Goal: Task Accomplishment & Management: Use online tool/utility

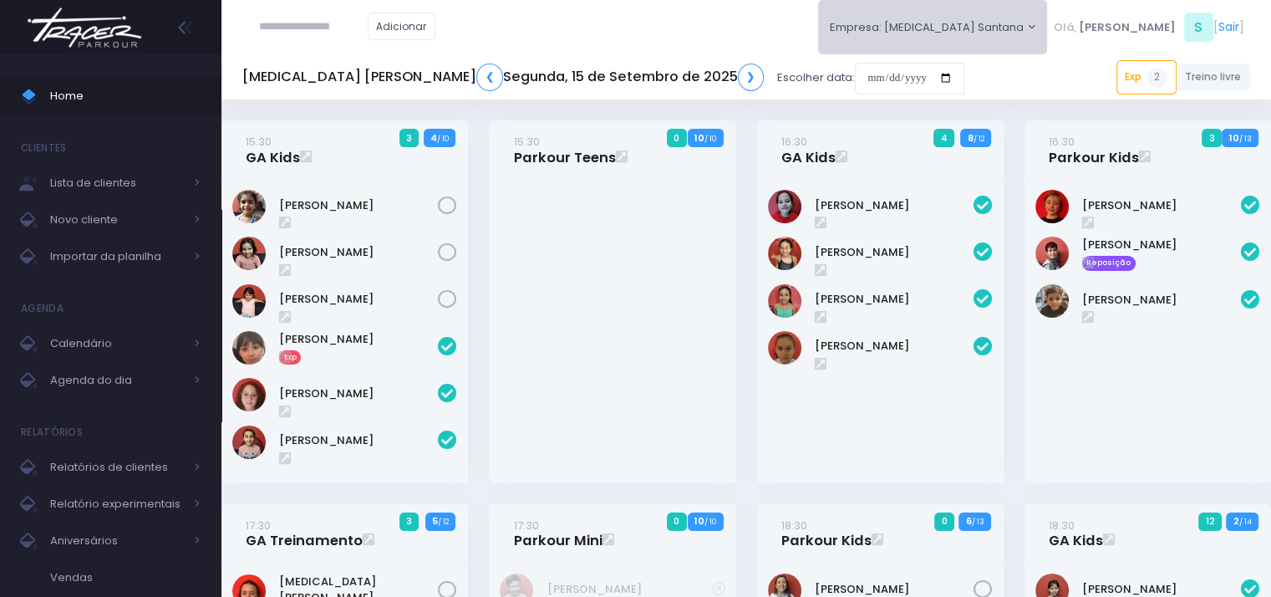
click at [1045, 38] on button "Empresa: [MEDICAL_DATA] Santana" at bounding box center [933, 27] width 230 height 54
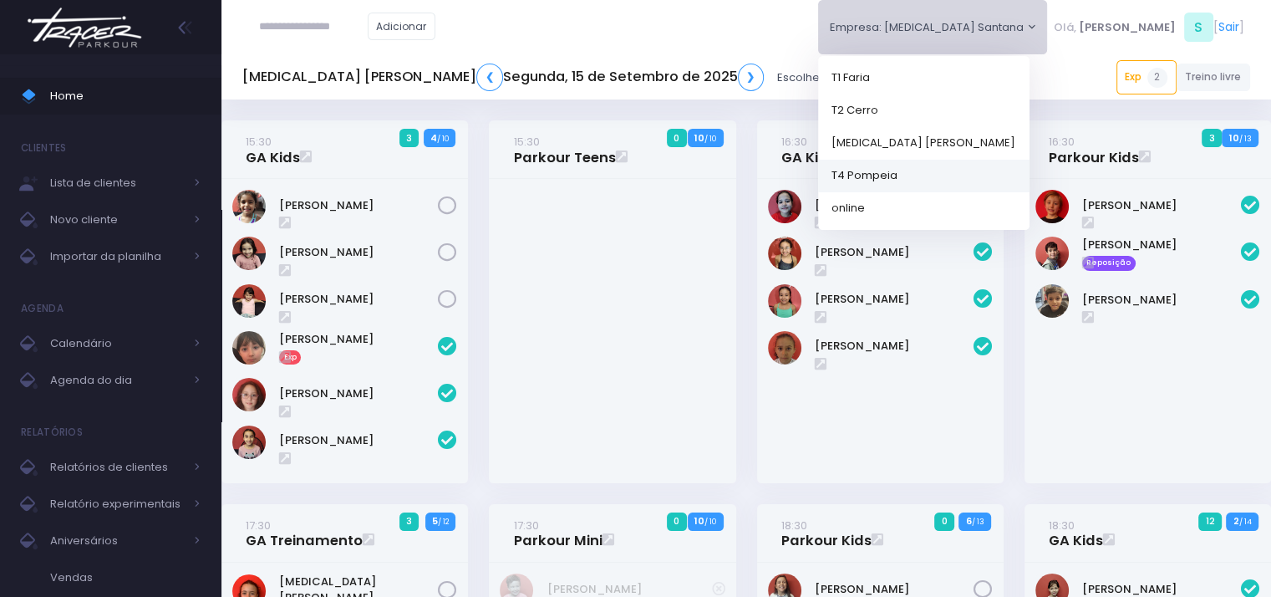
click at [1013, 189] on link "T4 Pompeia" at bounding box center [923, 175] width 211 height 33
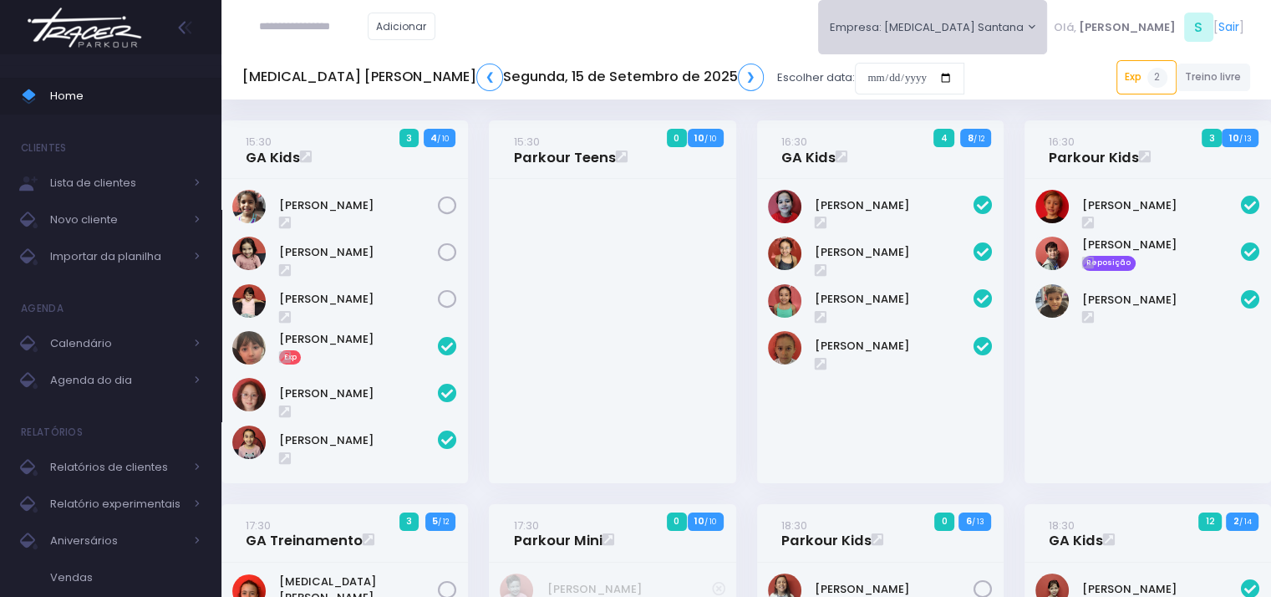
click at [1048, 16] on button "Empresa: [MEDICAL_DATA] Santana" at bounding box center [933, 27] width 230 height 54
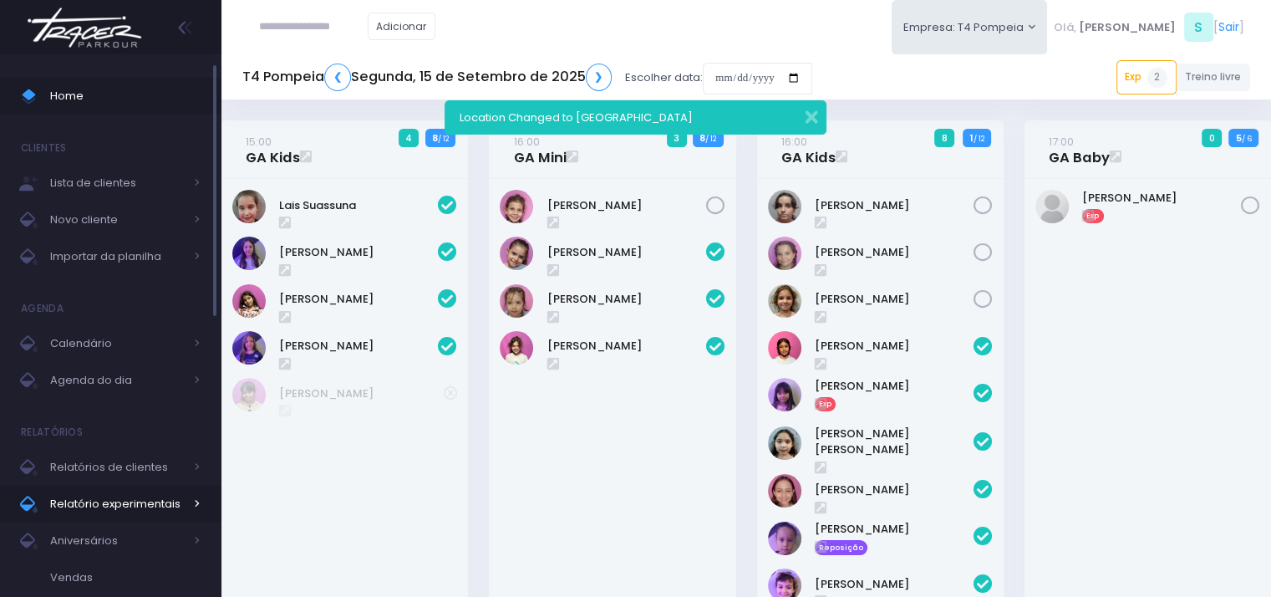
scroll to position [84, 0]
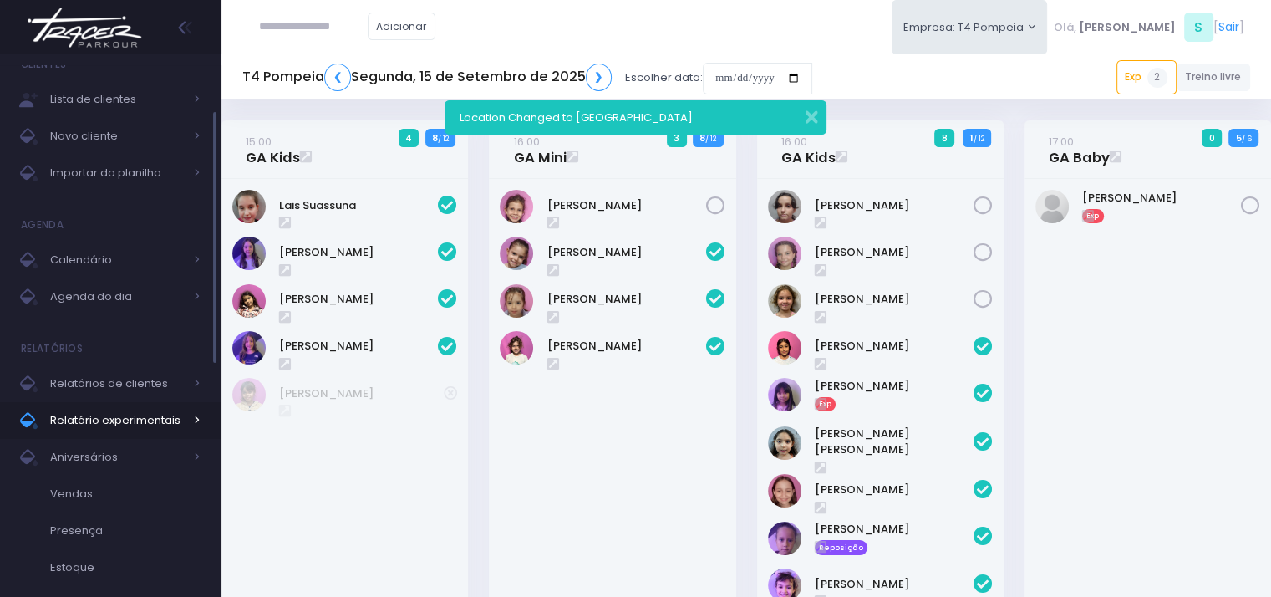
click at [154, 423] on span "Relatório experimentais" at bounding box center [117, 420] width 134 height 22
click at [180, 413] on span "Relatório experimentais" at bounding box center [117, 420] width 134 height 22
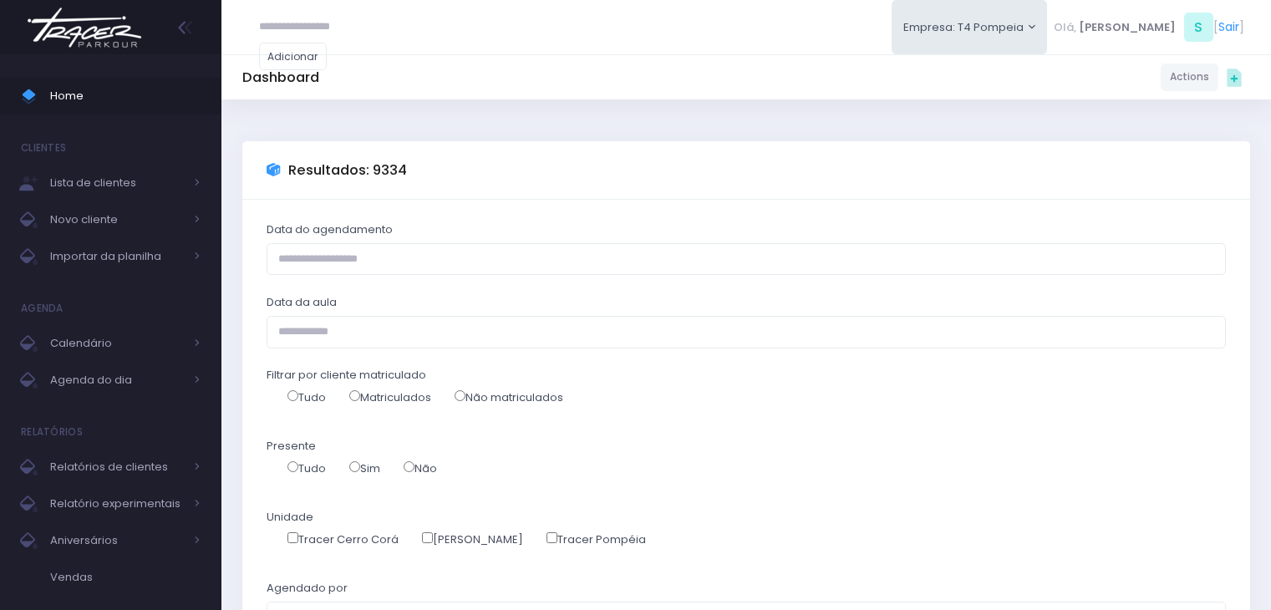
select select
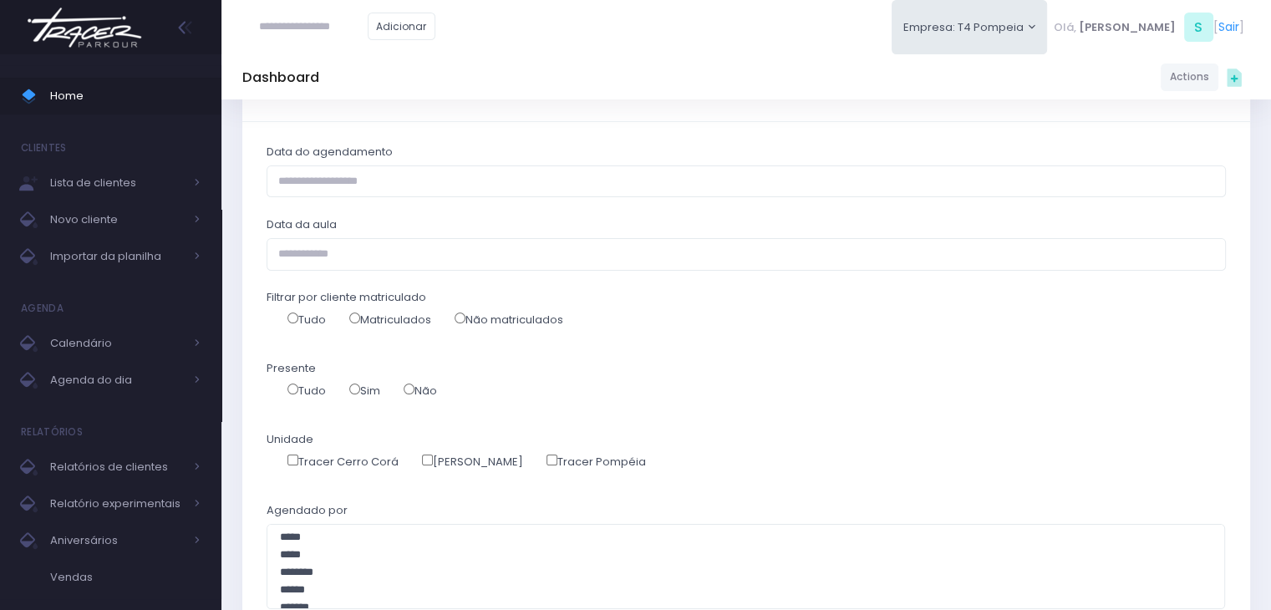
scroll to position [84, 0]
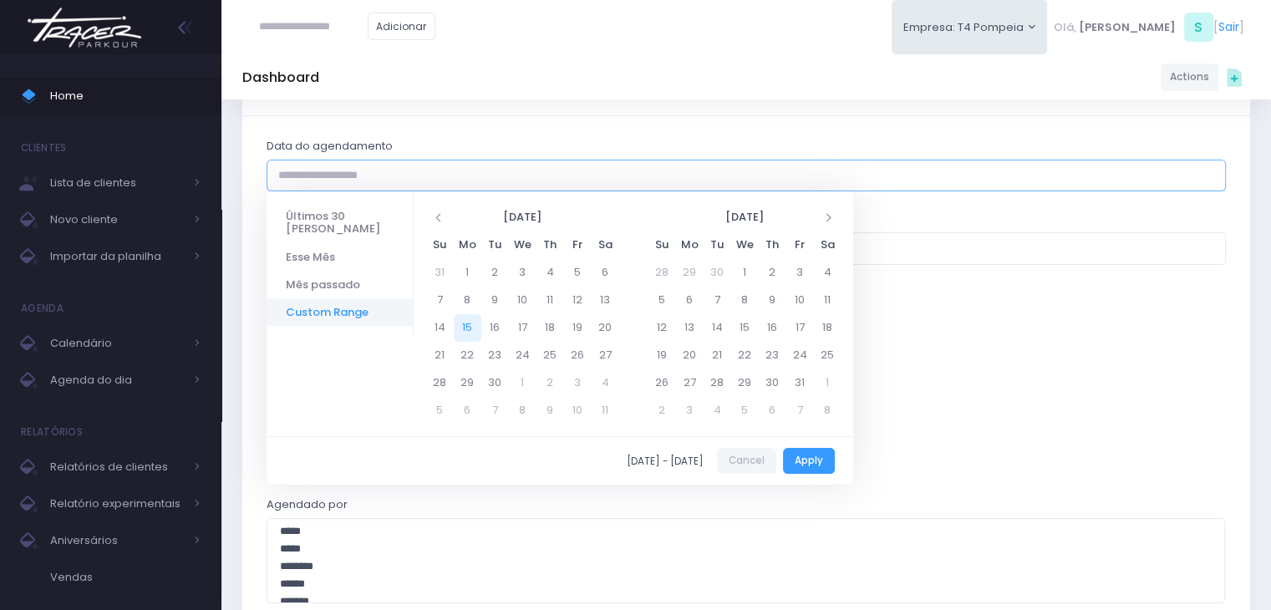
click at [404, 172] on input "Data do agendamento" at bounding box center [746, 176] width 959 height 32
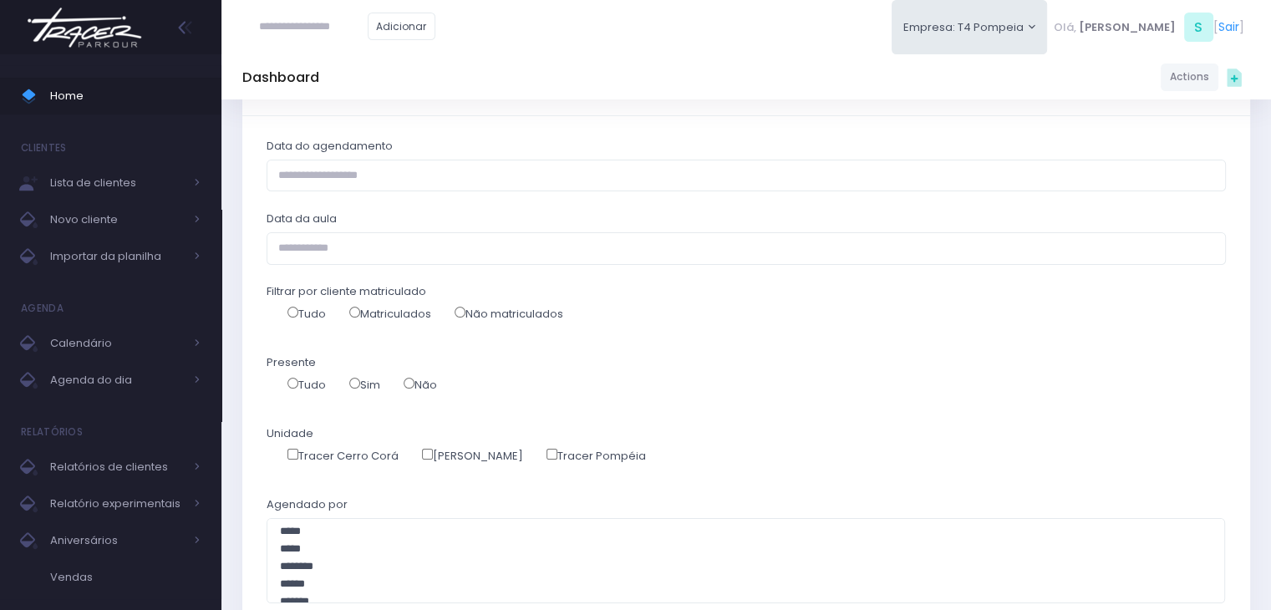
click at [1083, 308] on div "Tudo Matriculados Não matriculados" at bounding box center [746, 320] width 959 height 30
click at [355, 250] on input "Data da aula" at bounding box center [746, 248] width 959 height 32
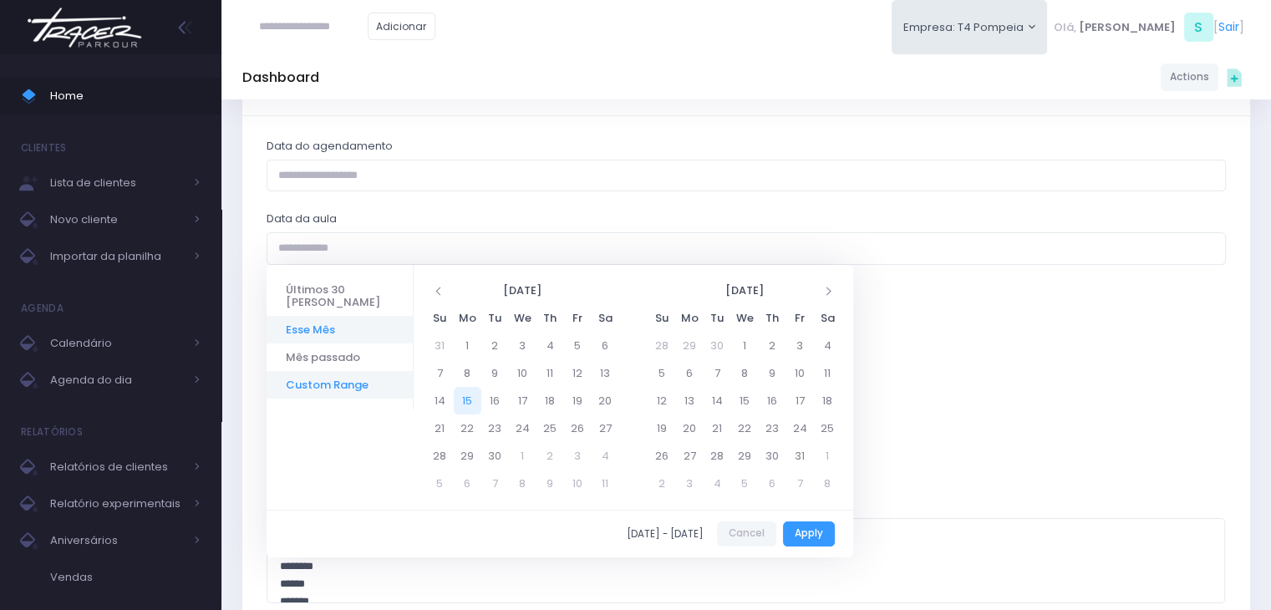
click at [331, 316] on li "Esse Mês" at bounding box center [340, 330] width 146 height 28
type input "**********"
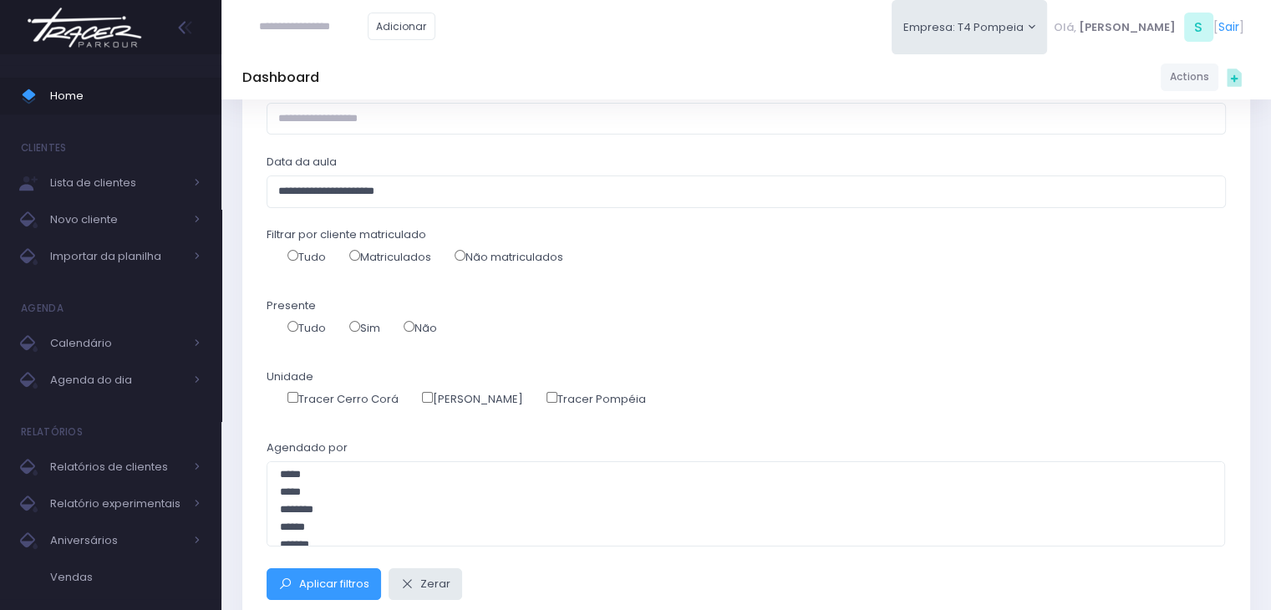
scroll to position [167, 0]
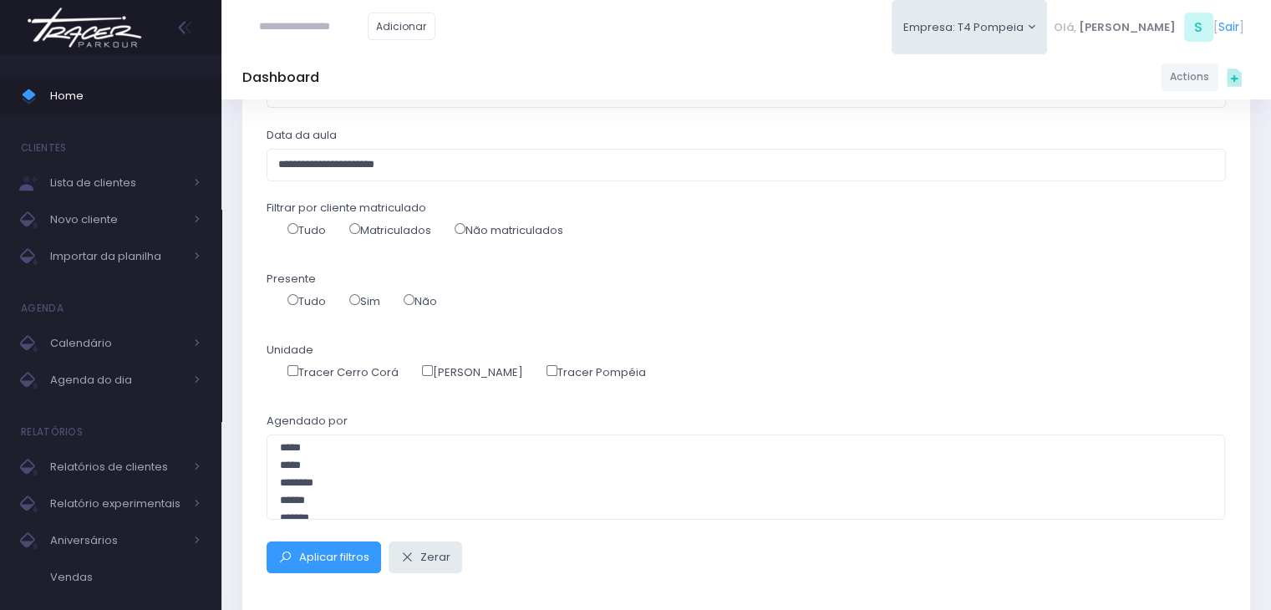
click at [595, 368] on label "Tracer Pompéia" at bounding box center [595, 372] width 99 height 17
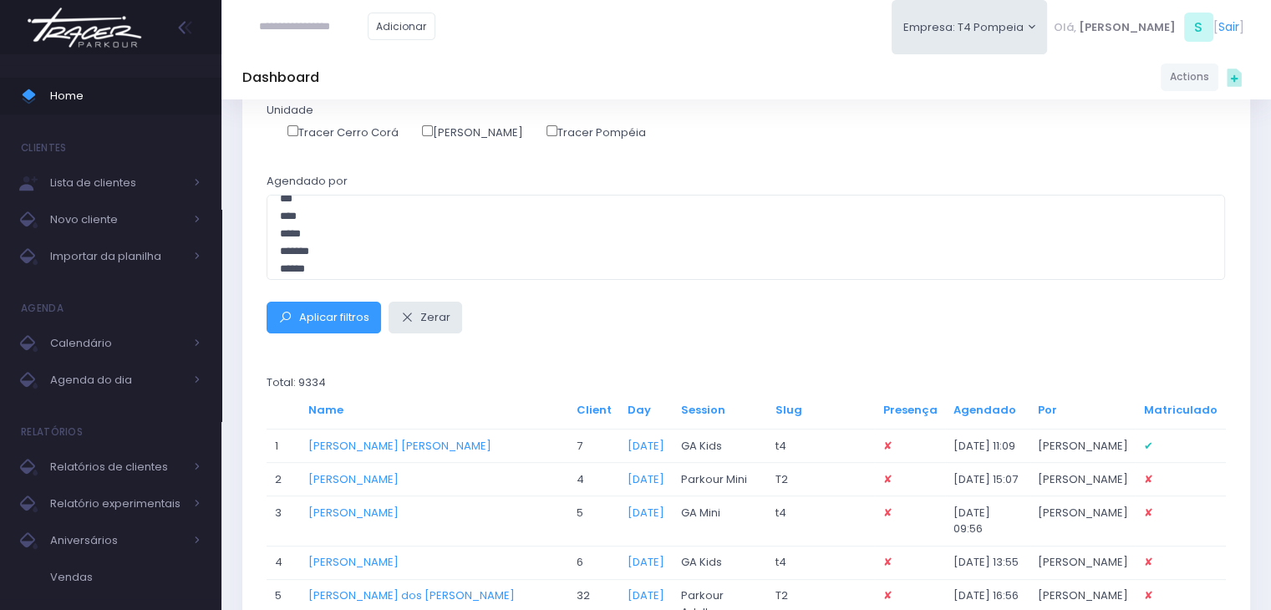
scroll to position [585, 0]
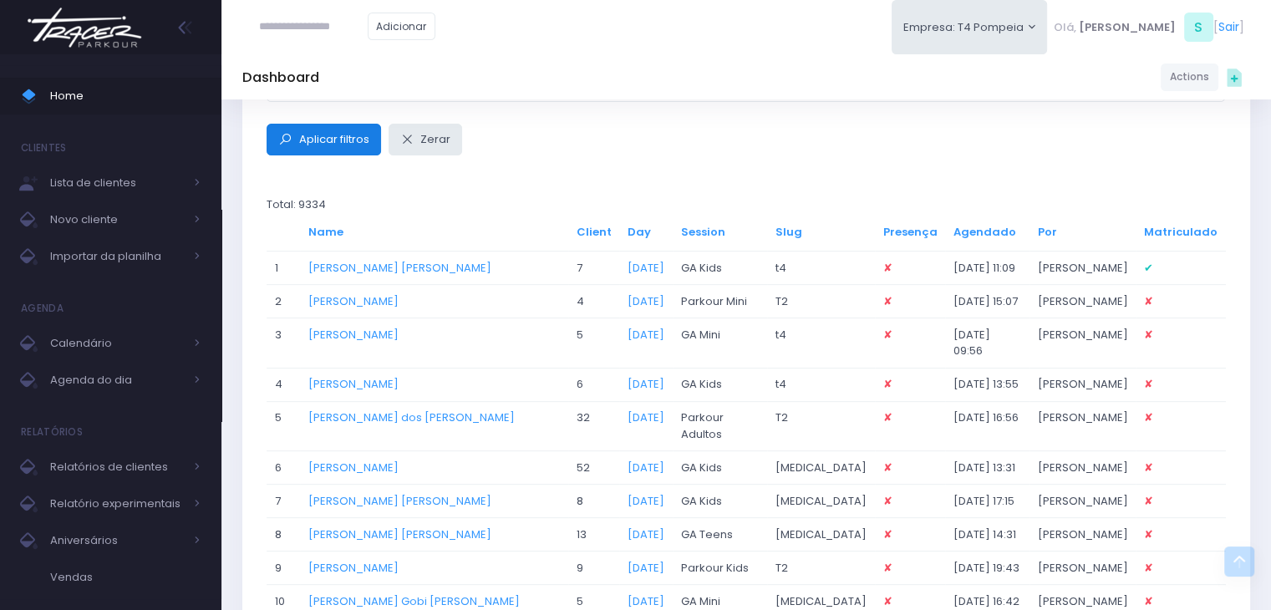
click at [333, 141] on span "Aplicar filtros" at bounding box center [334, 139] width 70 height 16
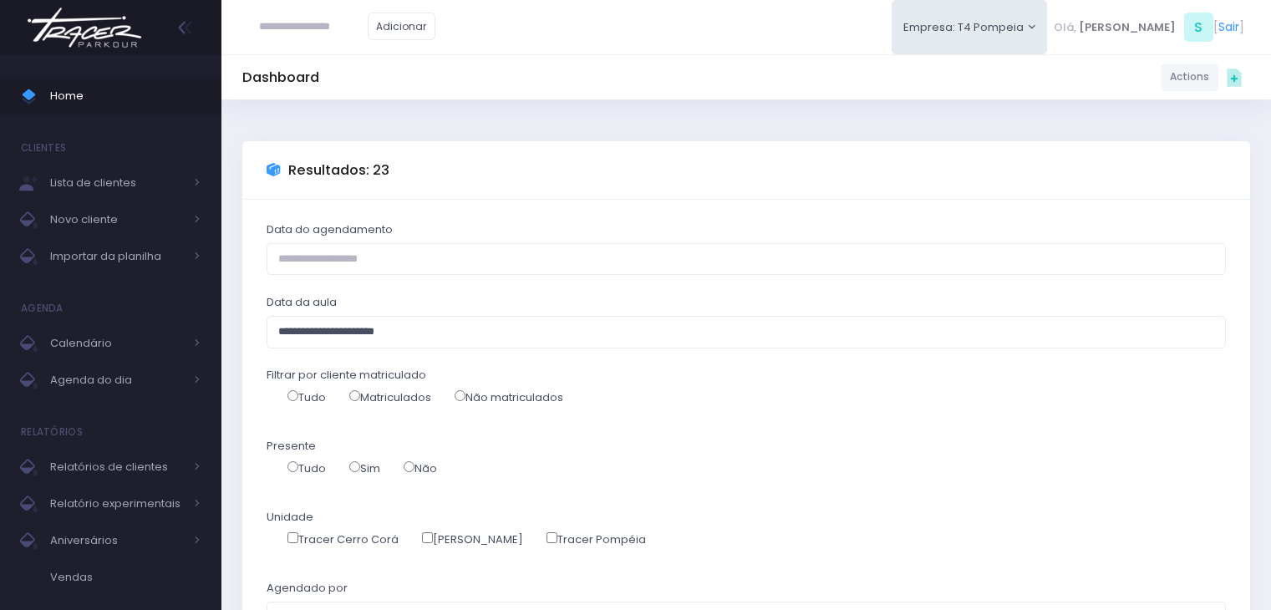
select select
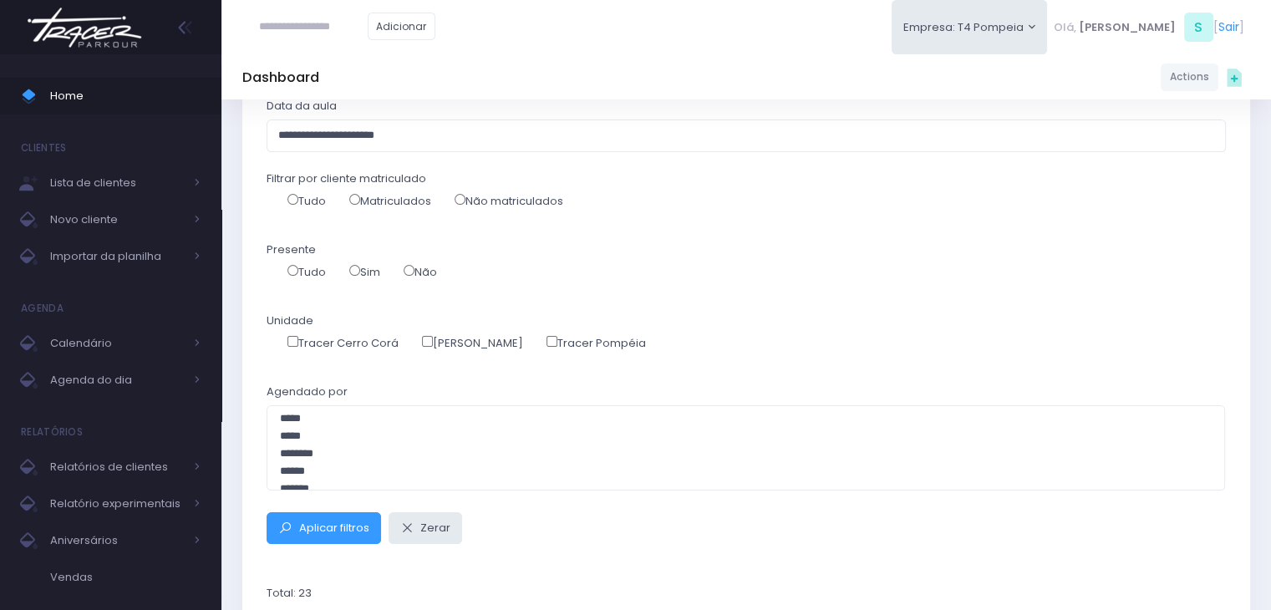
scroll to position [167, 0]
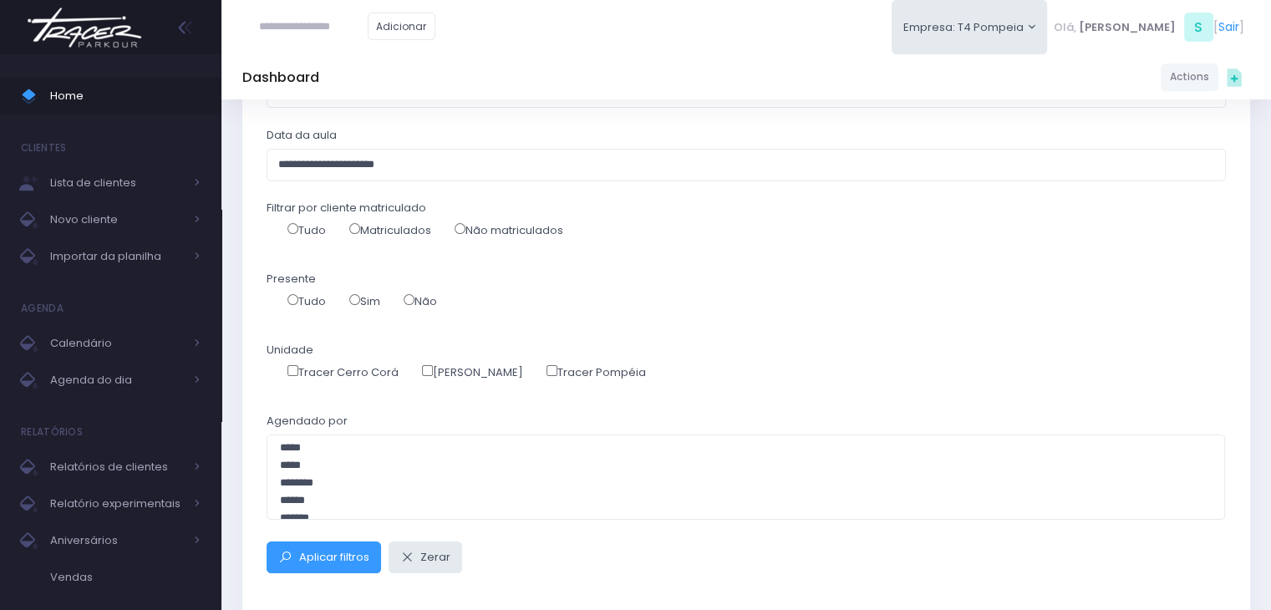
click at [369, 301] on label "Sim" at bounding box center [364, 301] width 31 height 17
click at [324, 556] on span "Aplicar filtros" at bounding box center [334, 557] width 70 height 16
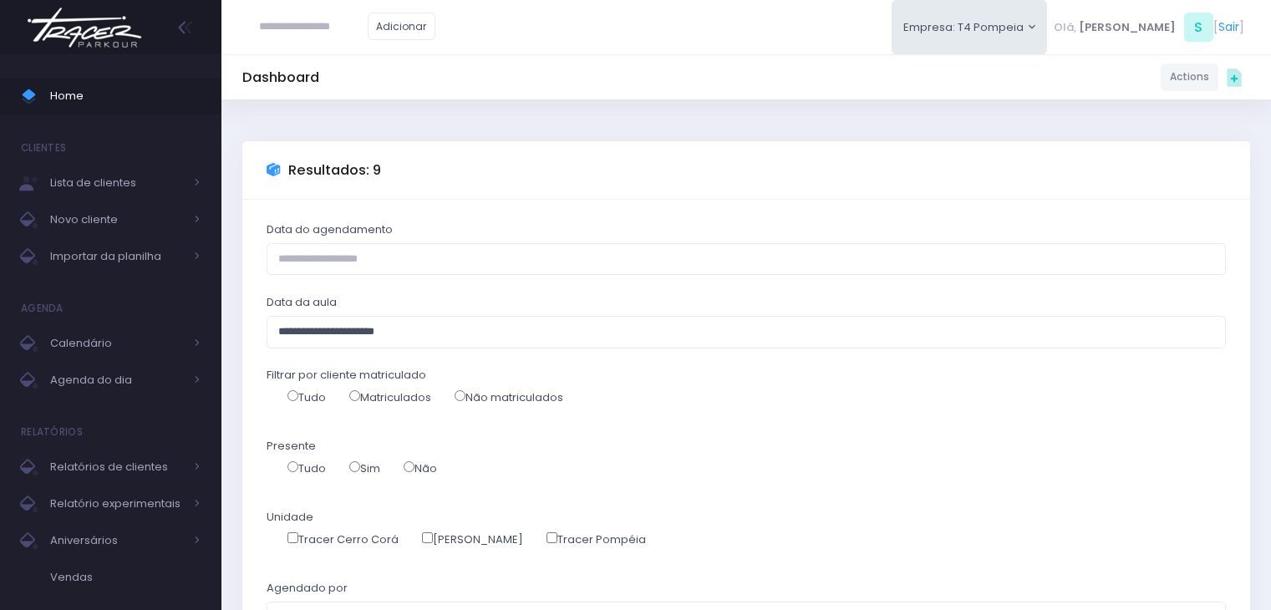
select select
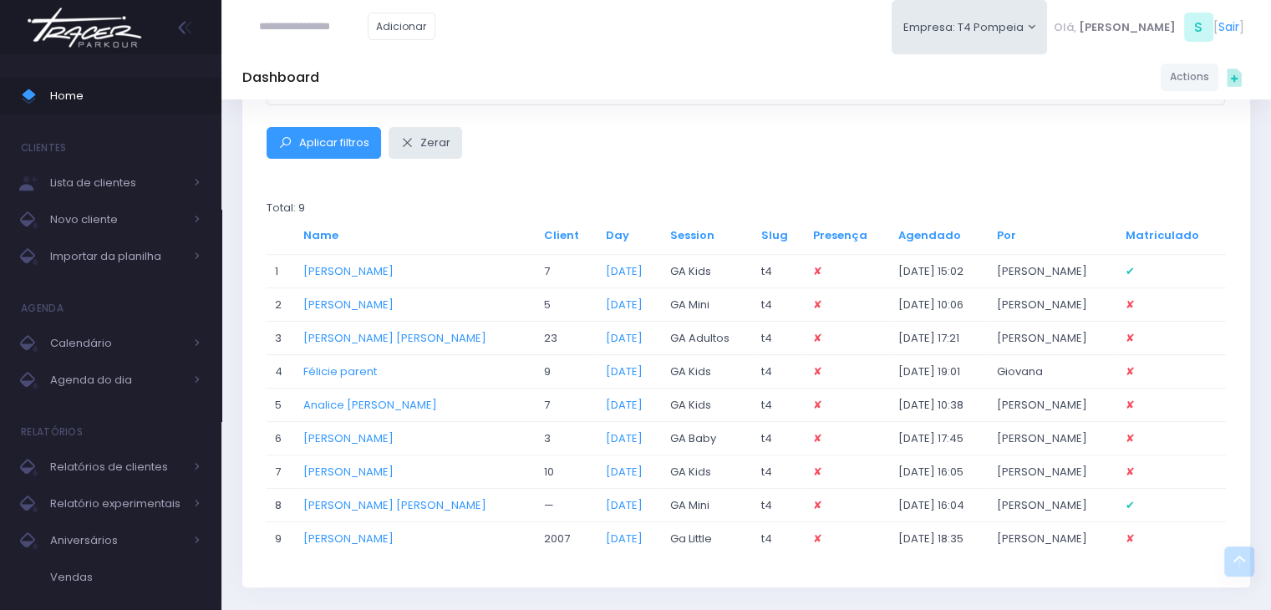
scroll to position [585, 0]
